Goal: Task Accomplishment & Management: Complete application form

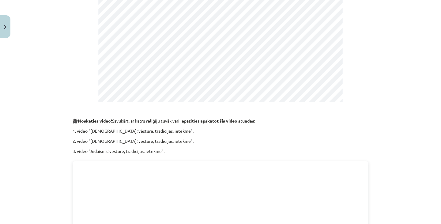
scroll to position [355, 0]
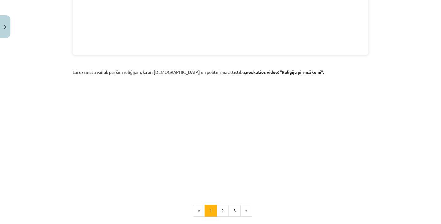
scroll to position [848, 0]
click at [220, 204] on button "2" at bounding box center [223, 210] width 12 height 12
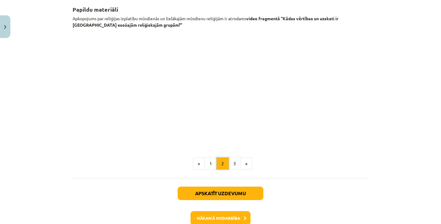
scroll to position [110, 0]
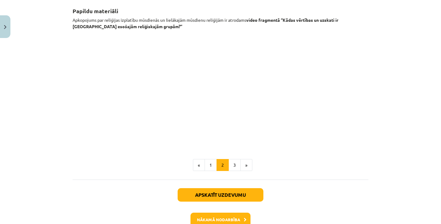
click at [346, 107] on p at bounding box center [221, 89] width 296 height 112
click at [339, 70] on p at bounding box center [221, 89] width 296 height 112
click at [232, 167] on button "3" at bounding box center [235, 165] width 12 height 12
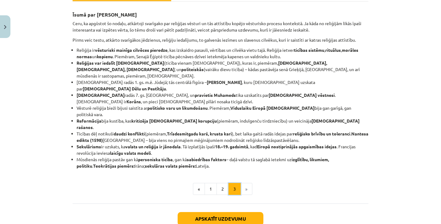
scroll to position [138, 0]
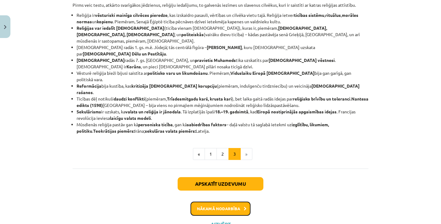
click at [228, 202] on button "Nākamā nodarbība" at bounding box center [221, 209] width 60 height 14
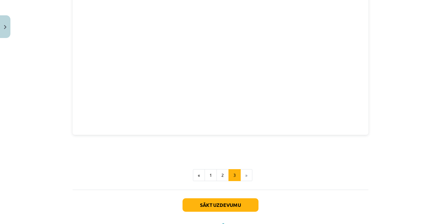
scroll to position [912, 0]
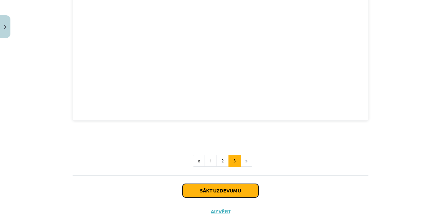
click at [227, 184] on button "Sākt uzdevumu" at bounding box center [221, 190] width 76 height 13
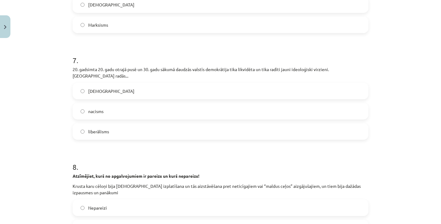
scroll to position [892, 0]
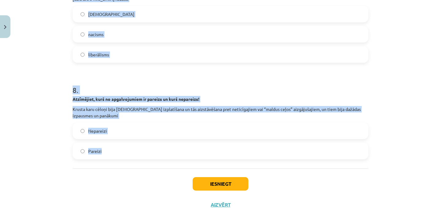
drag, startPoint x: 69, startPoint y: 60, endPoint x: 142, endPoint y: 149, distance: 115.2
copy form "1 . Krievijā/Padomju savienībā, Itālijā un Vācijā izveidojās totalitāri režīmi,…"
click at [198, 81] on h1 "8 ." at bounding box center [221, 84] width 296 height 19
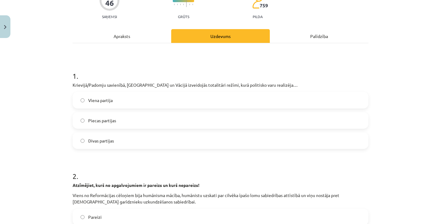
scroll to position [47, 0]
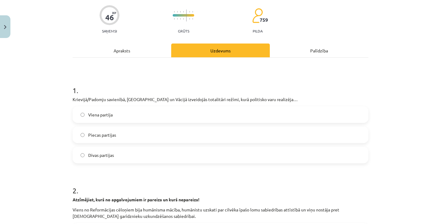
click at [171, 116] on label "Viena partija" at bounding box center [220, 114] width 295 height 15
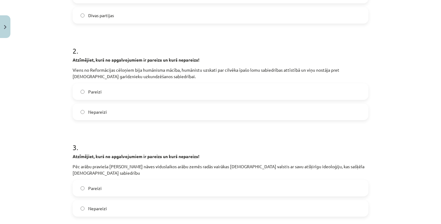
scroll to position [187, 0]
click at [175, 86] on label "Pareizi" at bounding box center [220, 91] width 295 height 15
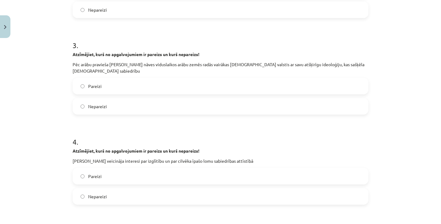
scroll to position [289, 0]
click at [175, 86] on label "Pareizi" at bounding box center [220, 85] width 295 height 15
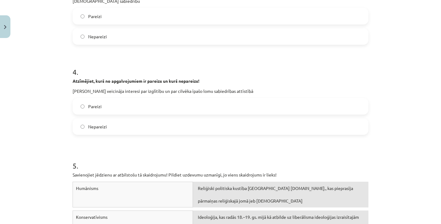
scroll to position [359, 0]
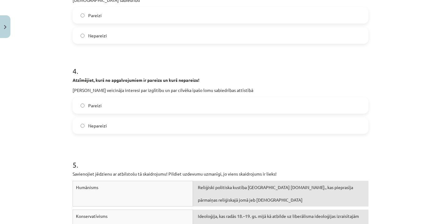
click at [99, 106] on span "Pareizi" at bounding box center [94, 105] width 13 height 6
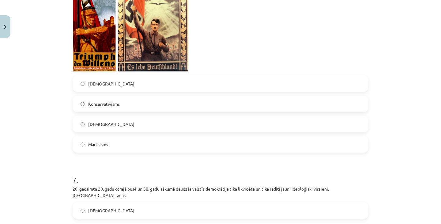
scroll to position [696, 0]
click at [138, 82] on label "Fašisms" at bounding box center [220, 83] width 295 height 15
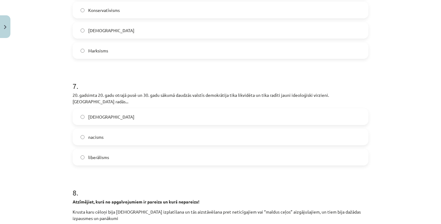
scroll to position [762, 0]
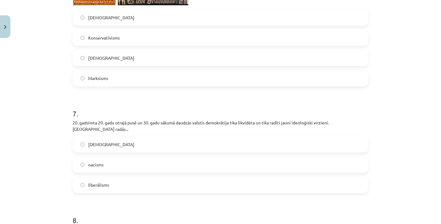
click at [138, 62] on label "Nacisms" at bounding box center [220, 57] width 295 height 15
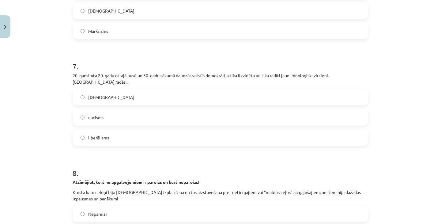
scroll to position [810, 0]
click at [159, 113] on label "nacisms" at bounding box center [220, 116] width 295 height 15
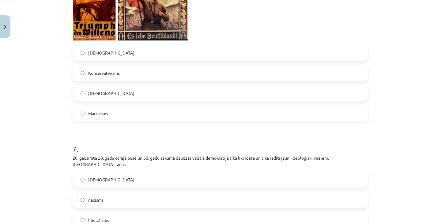
scroll to position [723, 0]
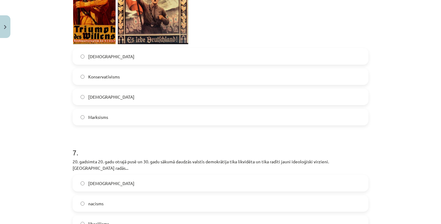
click at [155, 51] on label "Fašisms" at bounding box center [220, 56] width 295 height 15
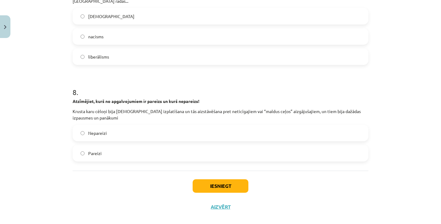
scroll to position [890, 0]
click at [122, 146] on label "Pareizi" at bounding box center [220, 153] width 295 height 15
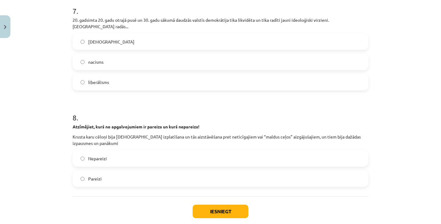
scroll to position [892, 0]
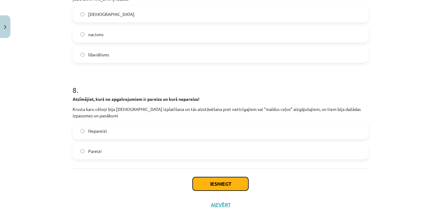
click at [218, 181] on button "Iesniegt" at bounding box center [221, 183] width 56 height 13
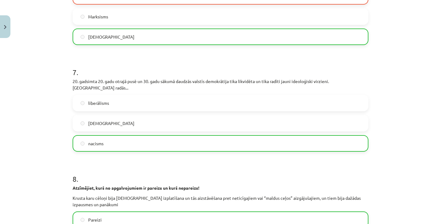
scroll to position [912, 0]
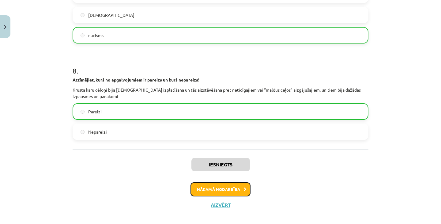
click at [218, 182] on button "Nākamā nodarbība" at bounding box center [221, 189] width 60 height 14
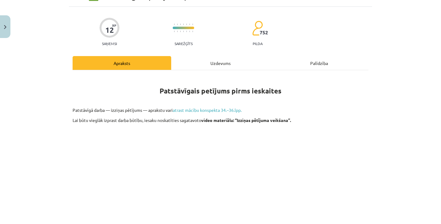
scroll to position [0, 0]
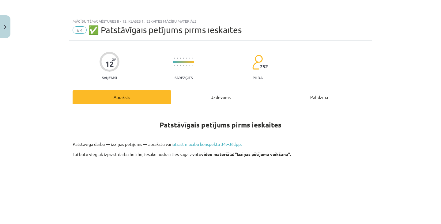
click at [218, 96] on div "Uzdevums" at bounding box center [220, 97] width 99 height 14
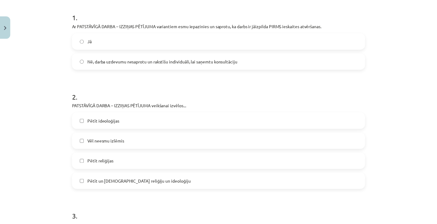
scroll to position [121, 0]
click at [4, 21] on button "Close" at bounding box center [5, 26] width 10 height 23
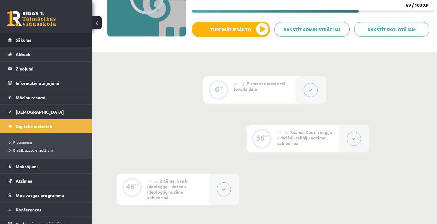
click at [40, 38] on link "Sākums" at bounding box center [46, 40] width 76 height 14
